Goal: Information Seeking & Learning: Learn about a topic

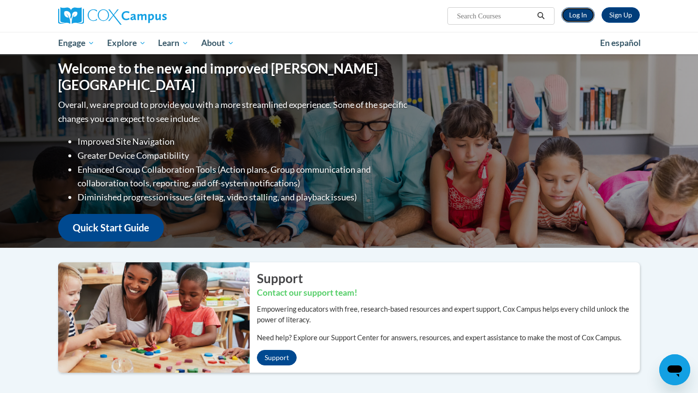
click at [584, 14] on link "Log In" at bounding box center [577, 15] width 33 height 16
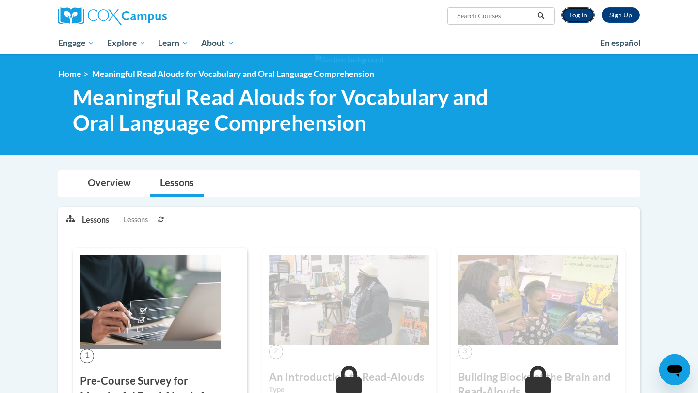
click at [593, 15] on link "Log In" at bounding box center [577, 15] width 33 height 16
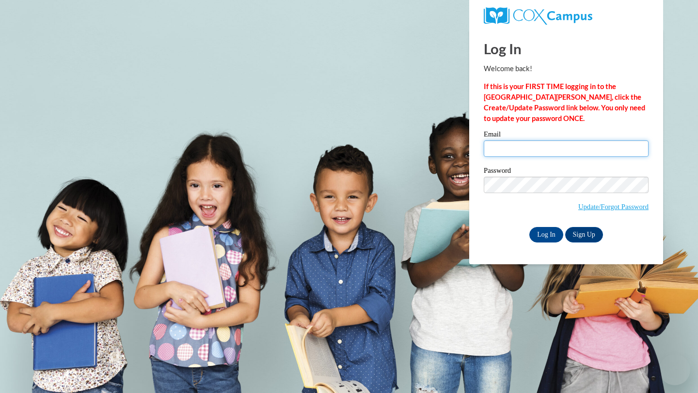
click at [515, 155] on input "Email" at bounding box center [566, 148] width 165 height 16
type input "[EMAIL_ADDRESS][DOMAIN_NAME]"
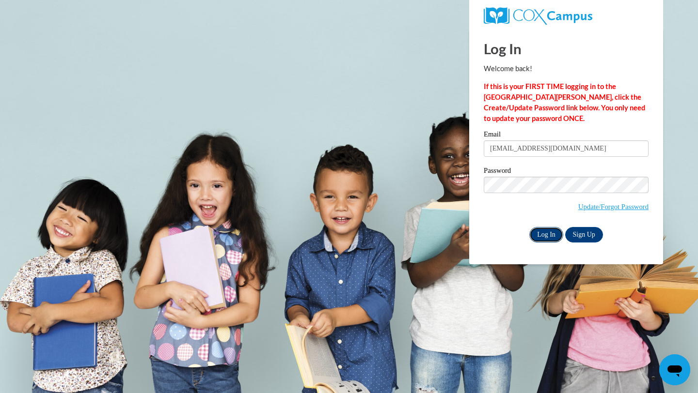
click at [544, 238] on input "Log In" at bounding box center [546, 235] width 34 height 16
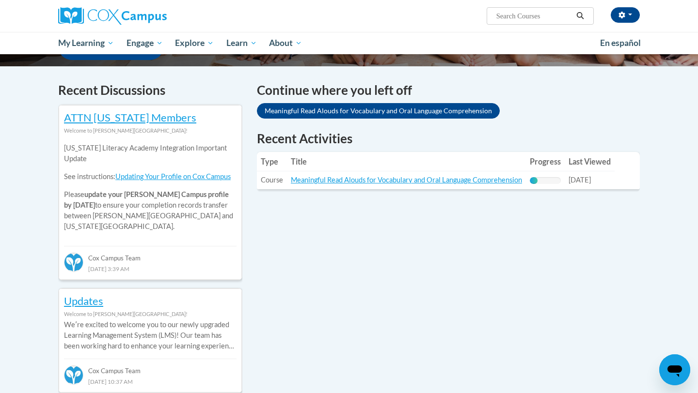
scroll to position [295, 0]
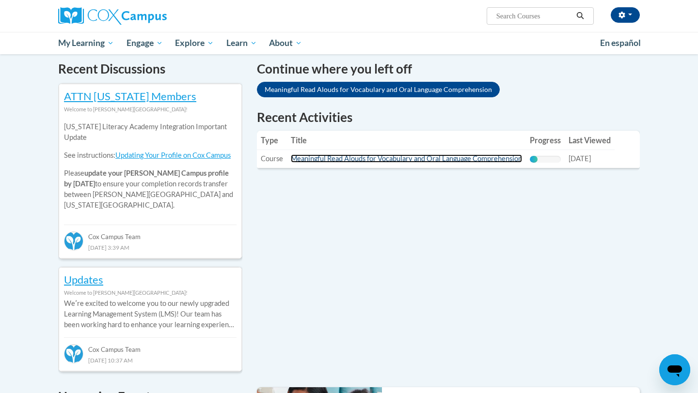
click at [471, 161] on link "Meaningful Read Alouds for Vocabulary and Oral Language Comprehension" at bounding box center [406, 159] width 231 height 8
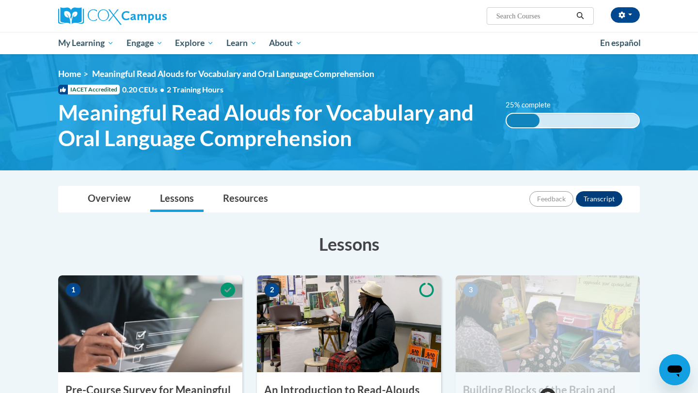
scroll to position [146, 0]
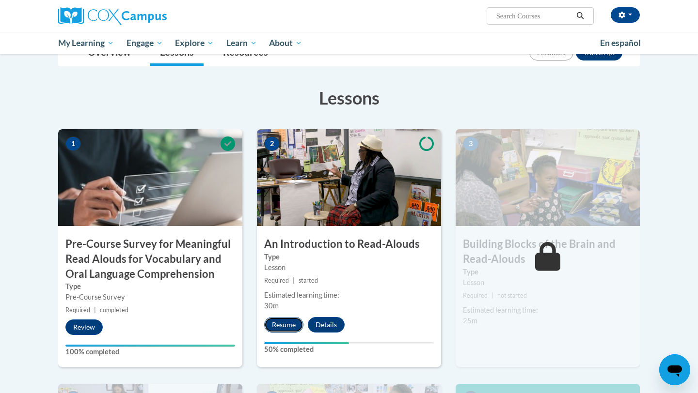
click at [285, 325] on button "Resume" at bounding box center [283, 325] width 39 height 16
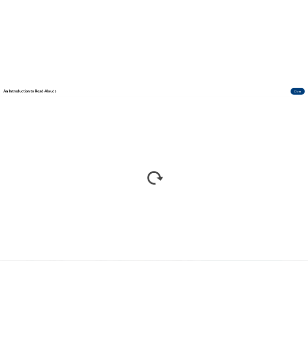
scroll to position [0, 0]
